Goal: Task Accomplishment & Management: Manage account settings

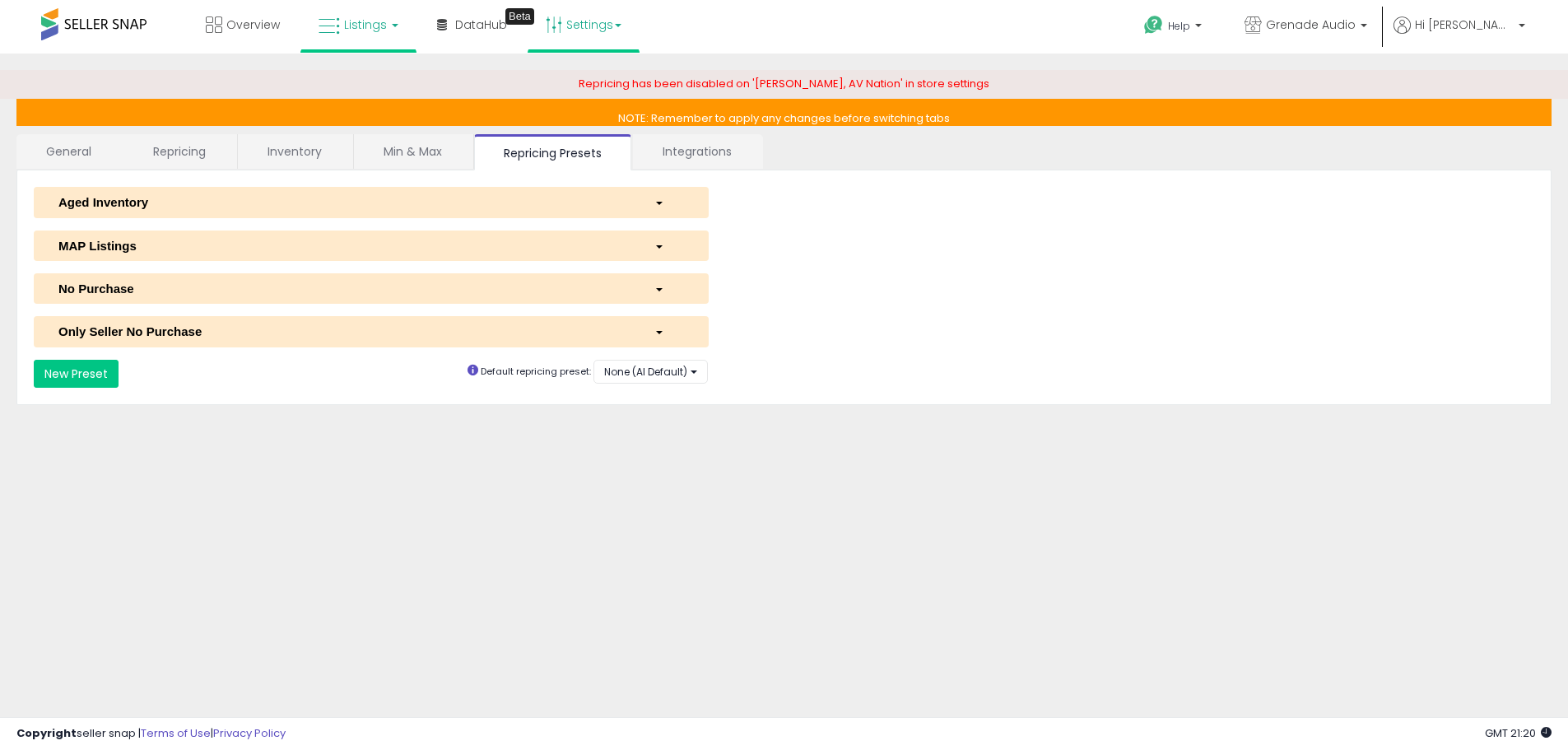
click at [333, 28] on icon at bounding box center [330, 26] width 21 height 21
click at [358, 85] on icon at bounding box center [371, 82] width 72 height 21
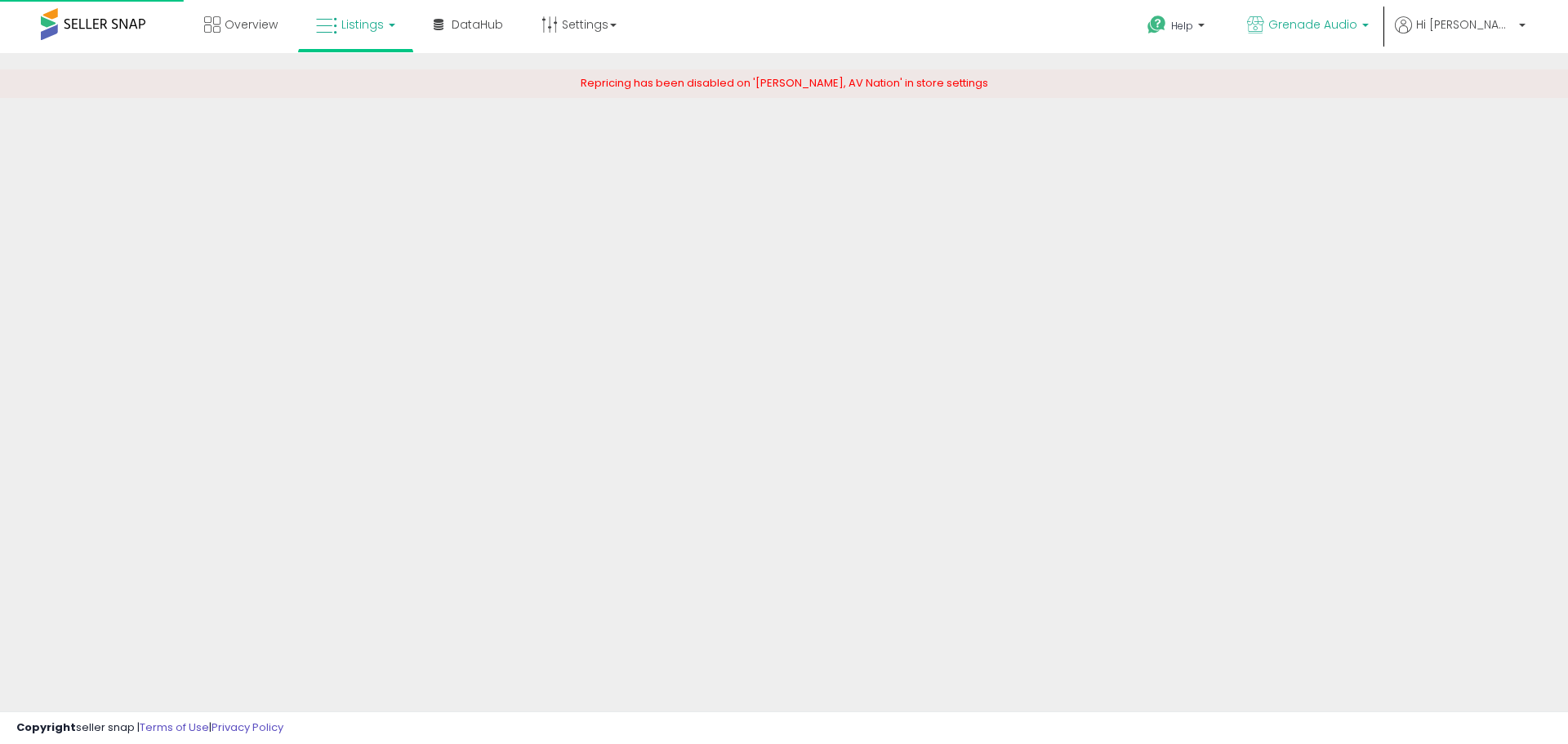
click at [1342, 16] on span "Grenade Audio" at bounding box center [1312, 24] width 89 height 16
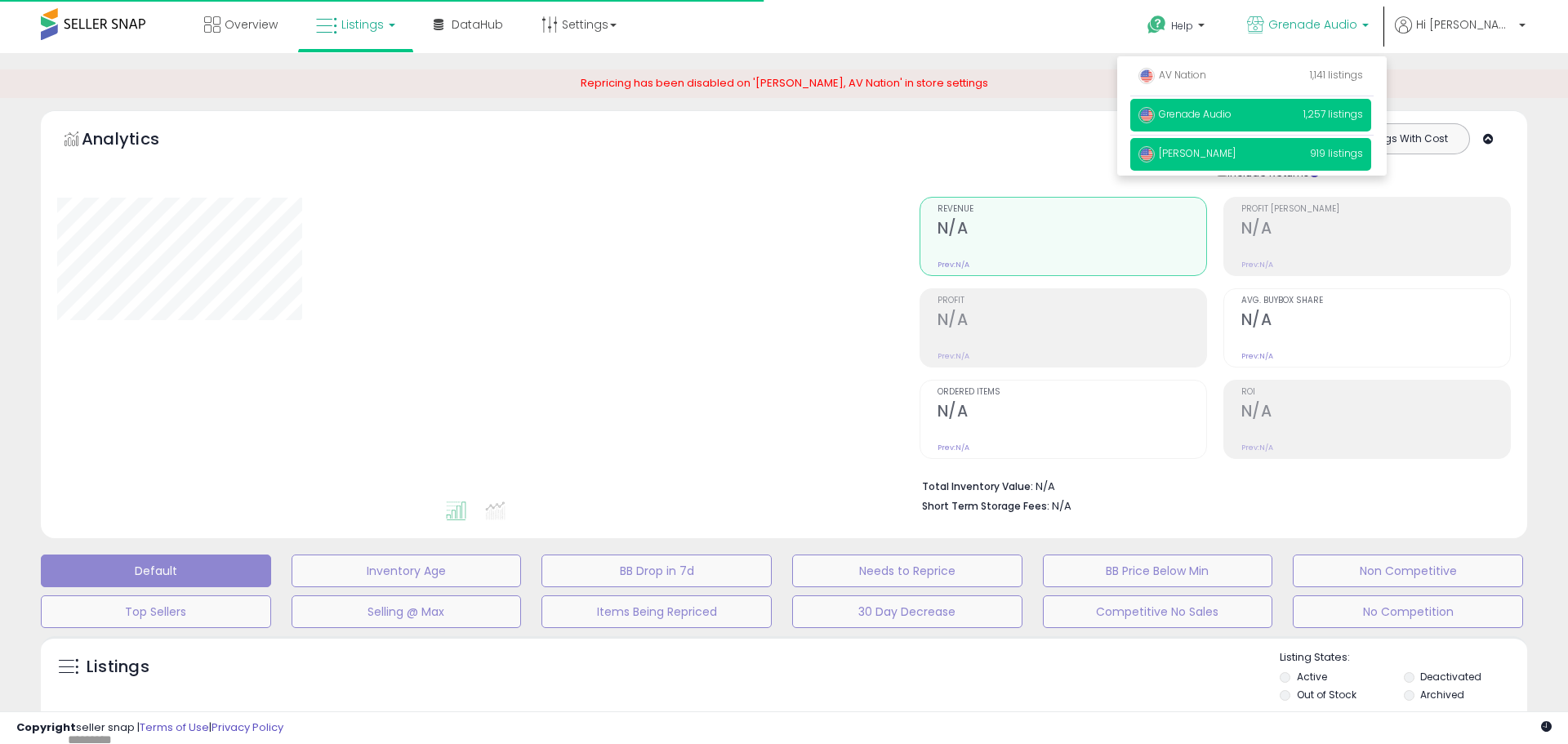
click at [1235, 155] on span "[PERSON_NAME]" at bounding box center [1187, 152] width 97 height 14
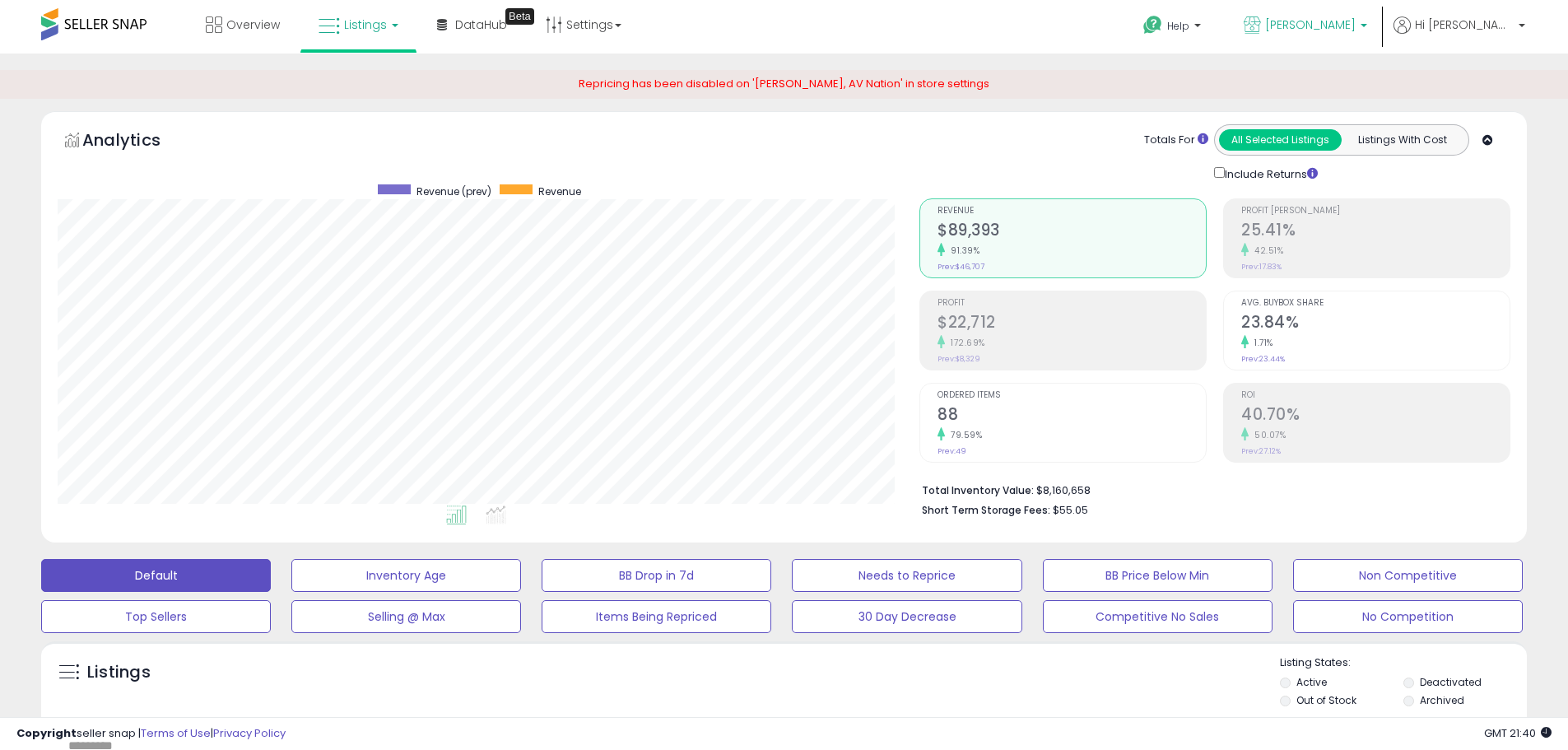
click at [1356, 18] on span "[PERSON_NAME]" at bounding box center [1310, 24] width 90 height 17
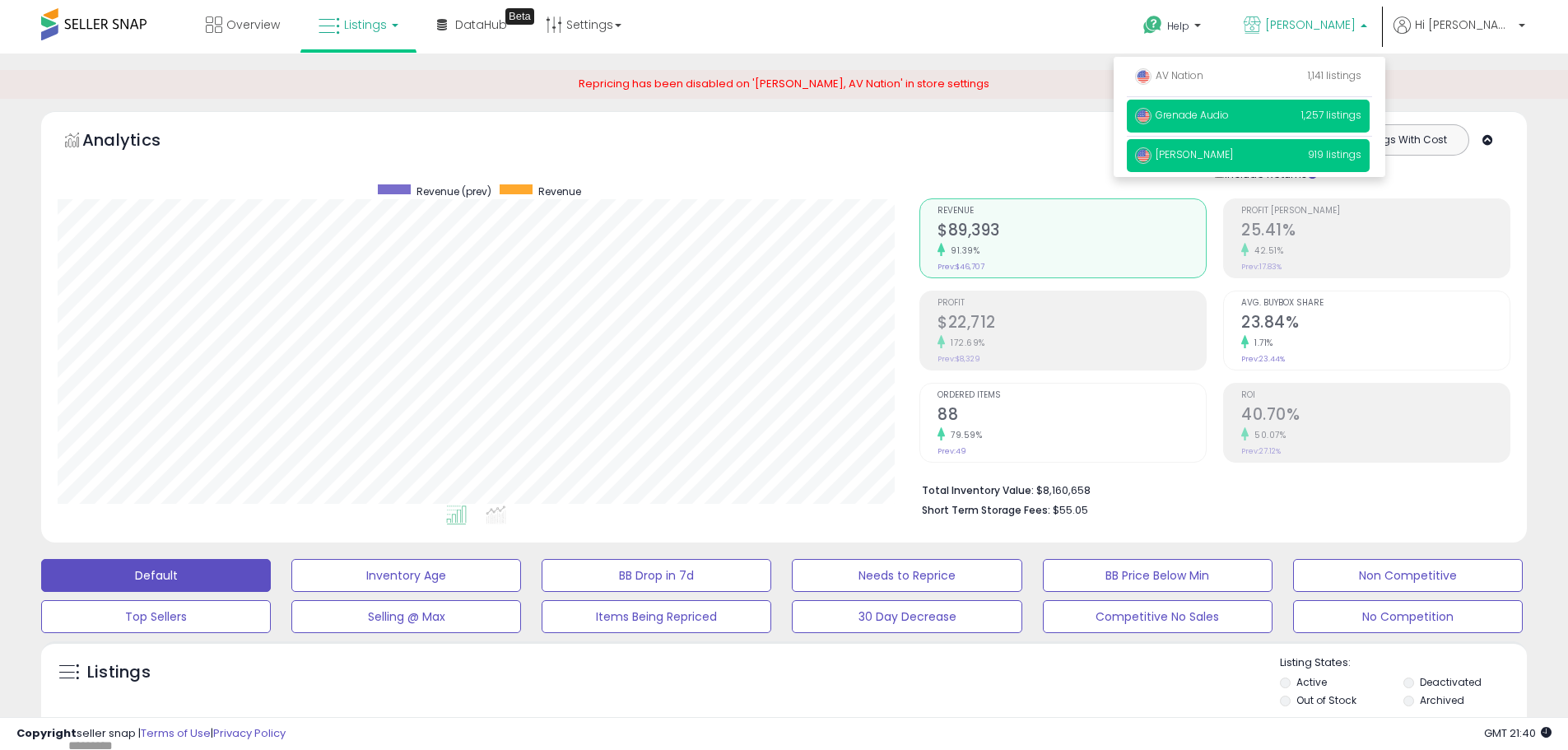
click at [1343, 115] on p "Grenade Audio 1,257 listings" at bounding box center [1249, 116] width 243 height 33
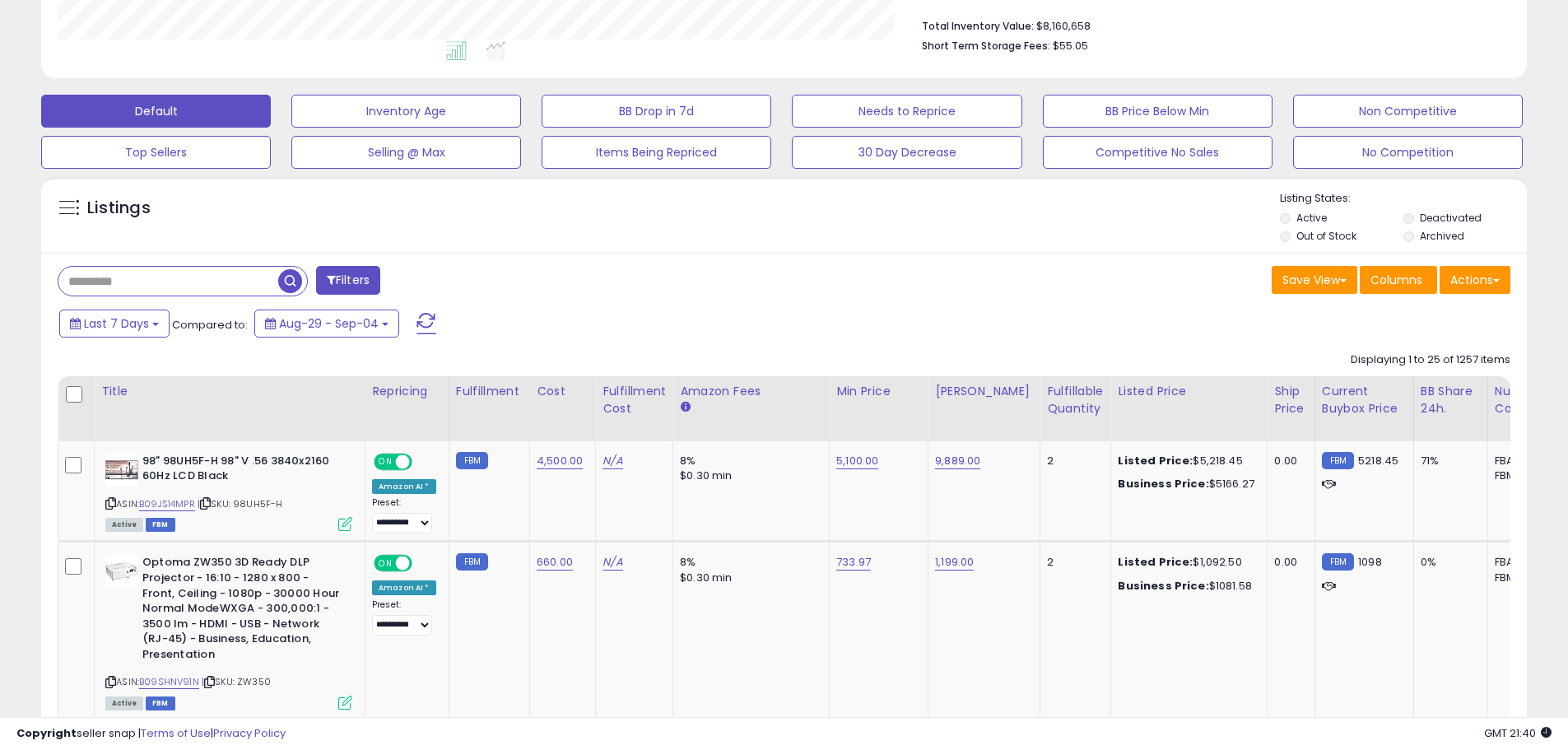
scroll to position [465, 0]
click at [198, 287] on input "text" at bounding box center [168, 280] width 220 height 29
type input "*****"
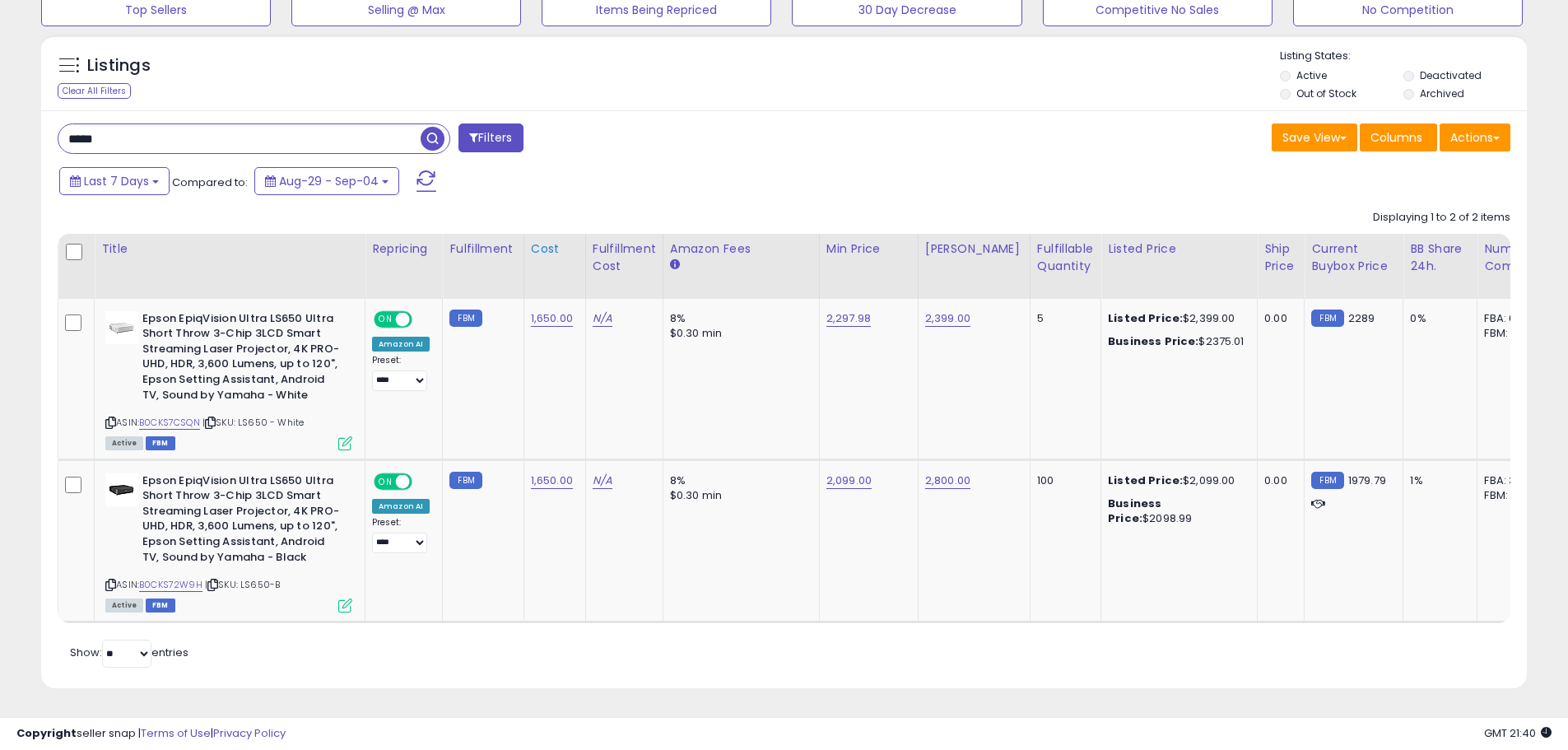
scroll to position [619, 0]
click at [845, 473] on link "2,099.00" at bounding box center [849, 481] width 46 height 17
type input "*****"
click button "submit" at bounding box center [890, 438] width 28 height 24
click at [845, 473] on link "2,099.00" at bounding box center [849, 481] width 46 height 17
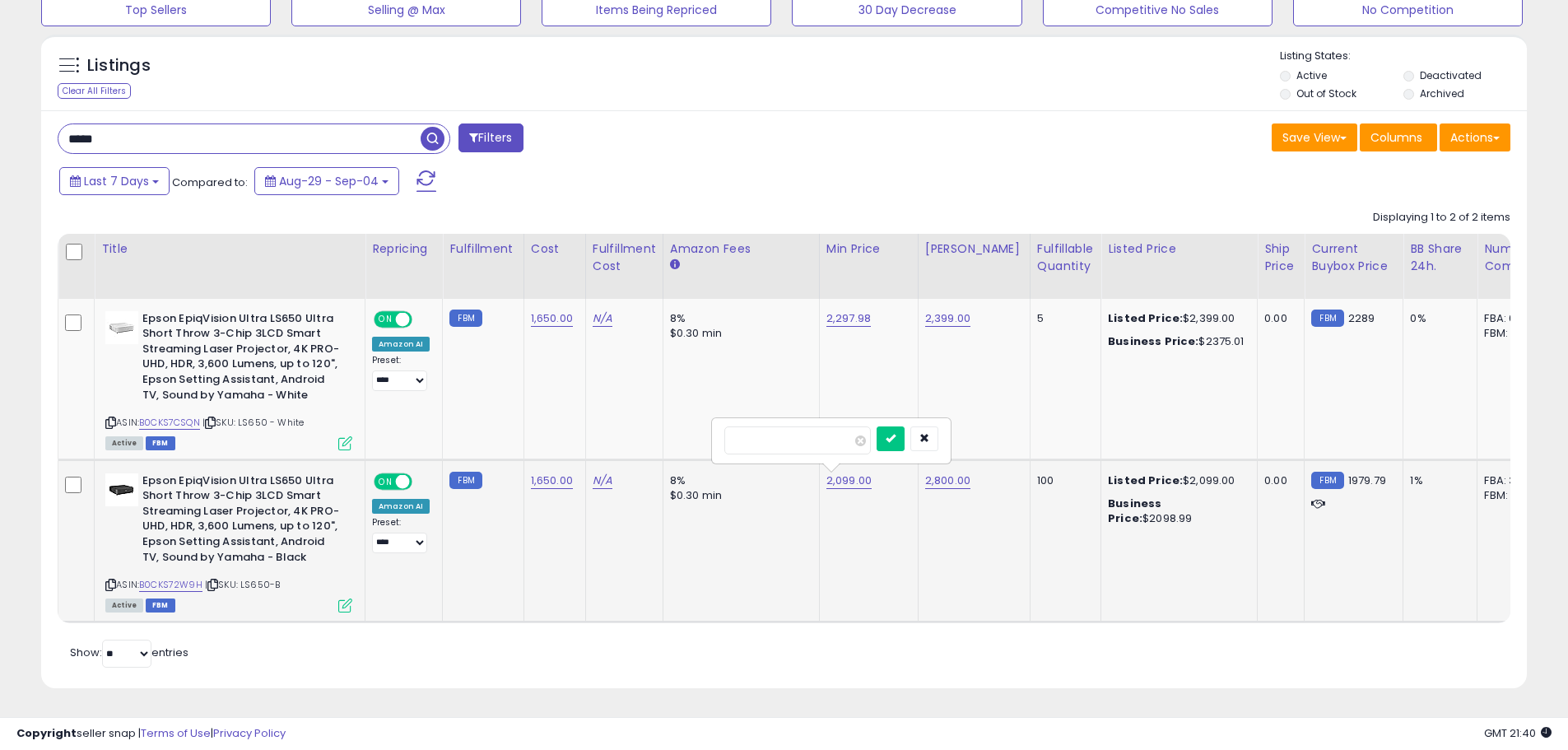
type input "****"
click button "submit" at bounding box center [890, 438] width 28 height 24
click at [888, 433] on td "2,297.98" at bounding box center [869, 379] width 99 height 161
click at [903, 403] on td "2,297.98" at bounding box center [869, 379] width 99 height 161
click at [958, 314] on td "2,399.00" at bounding box center [974, 379] width 112 height 161
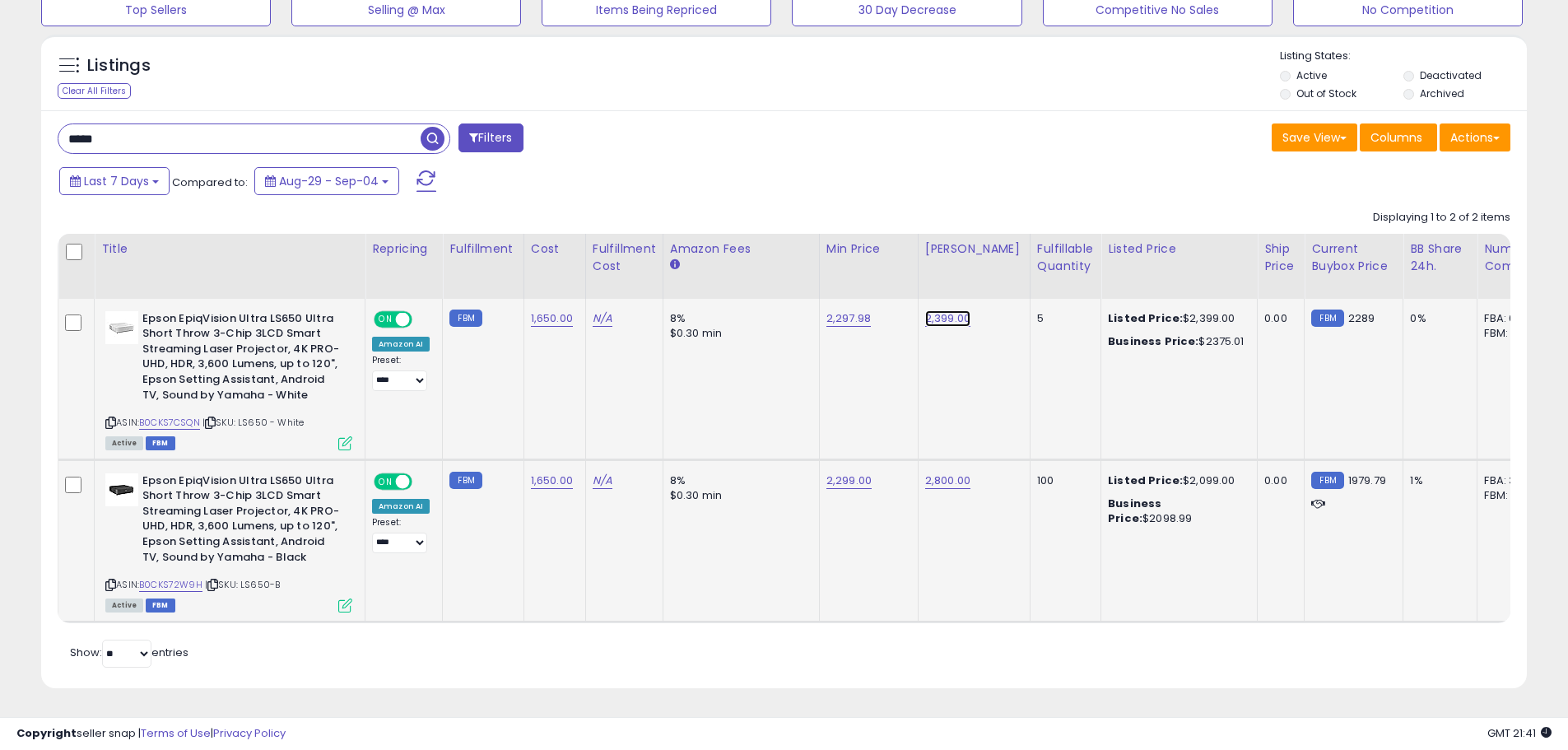
click at [960, 310] on link "2,399.00" at bounding box center [947, 318] width 46 height 17
type input "*"
